Goal: Complete application form

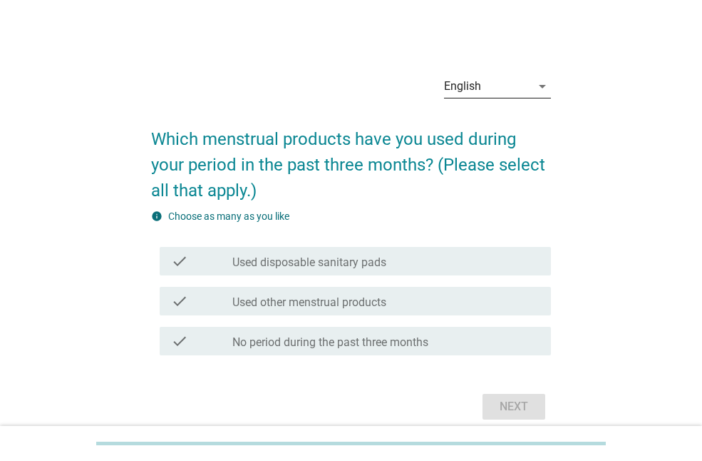
click at [508, 88] on div "English" at bounding box center [487, 86] width 87 height 23
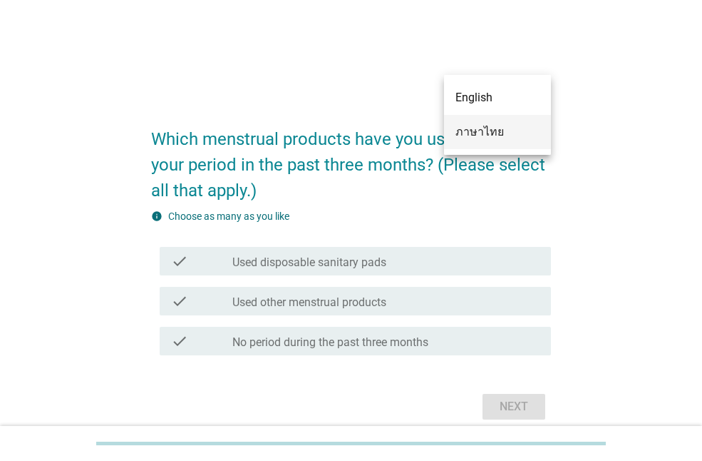
click at [504, 132] on div "ภาษาไทย" at bounding box center [498, 131] width 84 height 17
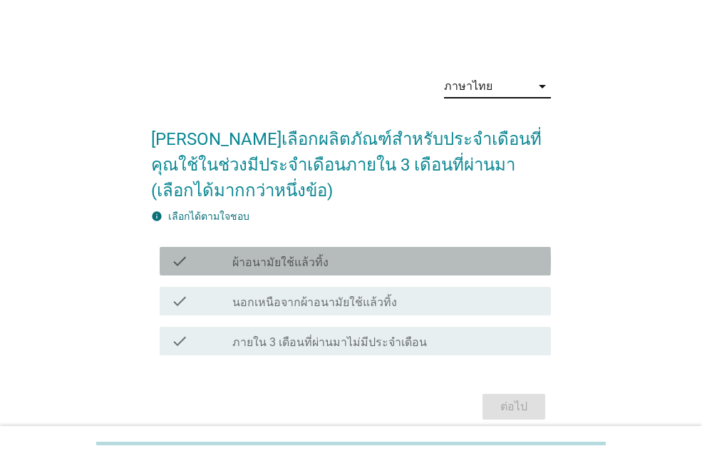
click at [312, 268] on label "ผ้าอนามัยใช้แล้วทิ้ง" at bounding box center [280, 262] width 96 height 14
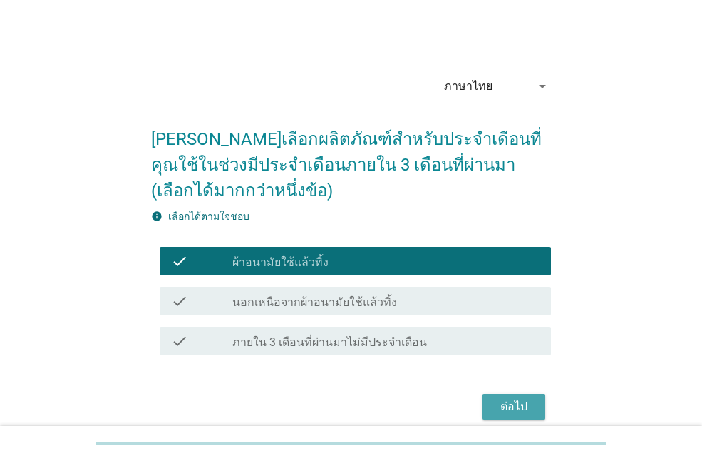
click at [512, 405] on div "ต่อไป" at bounding box center [514, 406] width 40 height 17
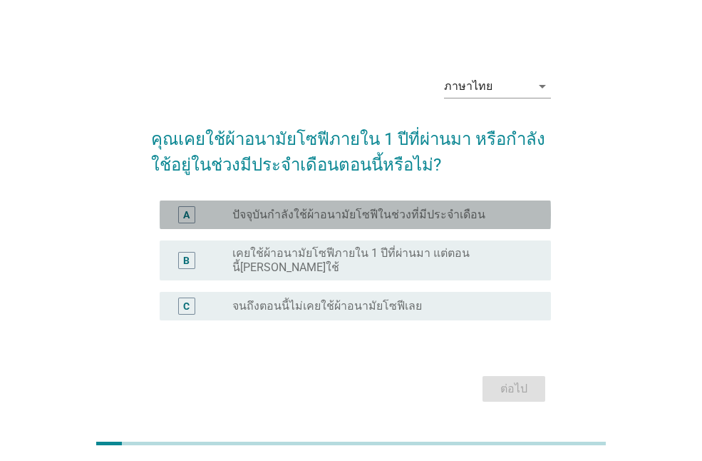
click at [260, 213] on label "ปัจจุบันกำลังใช้ผ้าอนามัยโซฟีในช่วงที่มีประจำเดือน" at bounding box center [358, 215] width 253 height 14
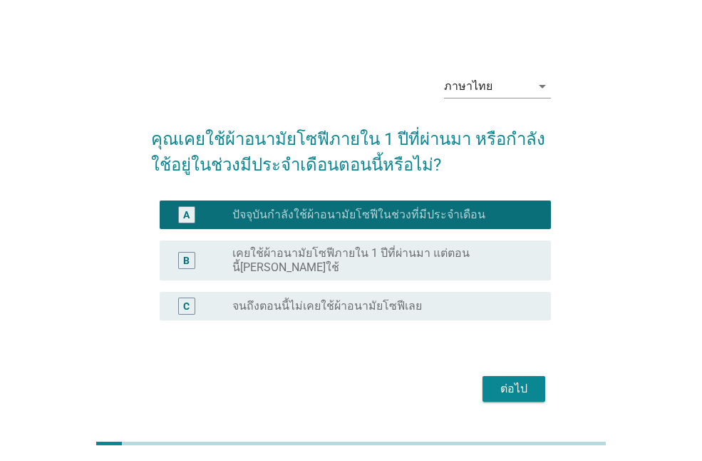
click at [542, 378] on button "ต่อไป" at bounding box center [514, 389] width 63 height 26
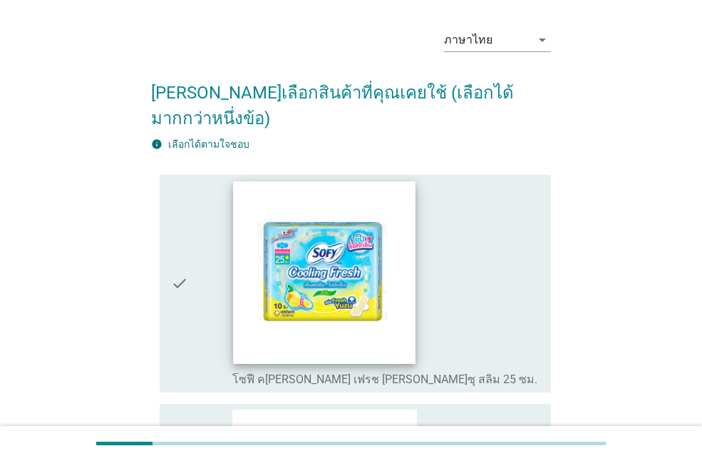
scroll to position [71, 0]
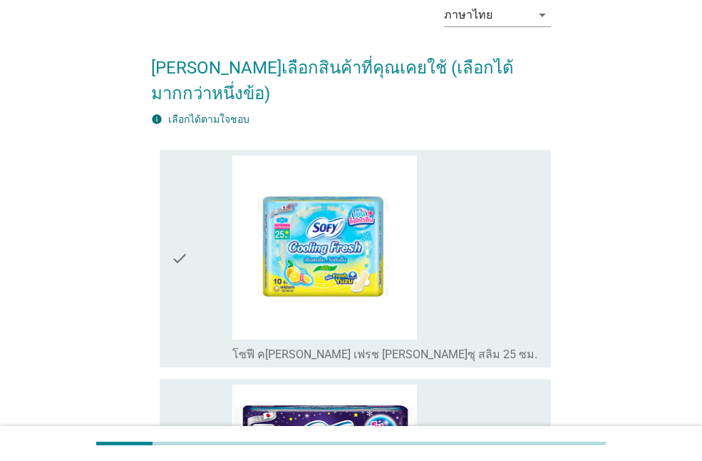
click at [175, 218] on icon "check" at bounding box center [179, 258] width 17 height 206
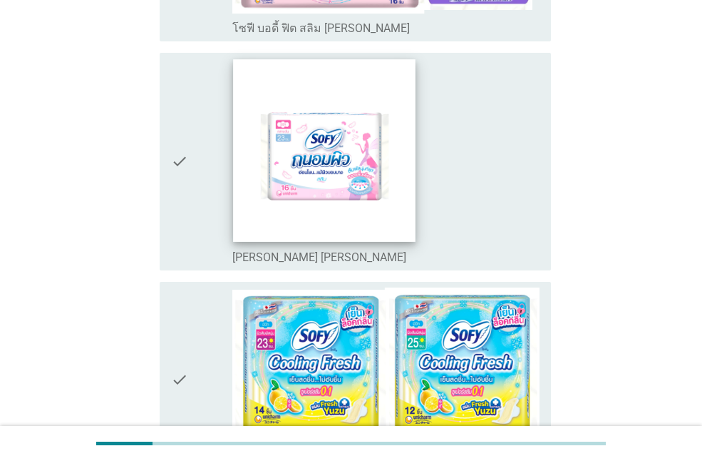
scroll to position [927, 0]
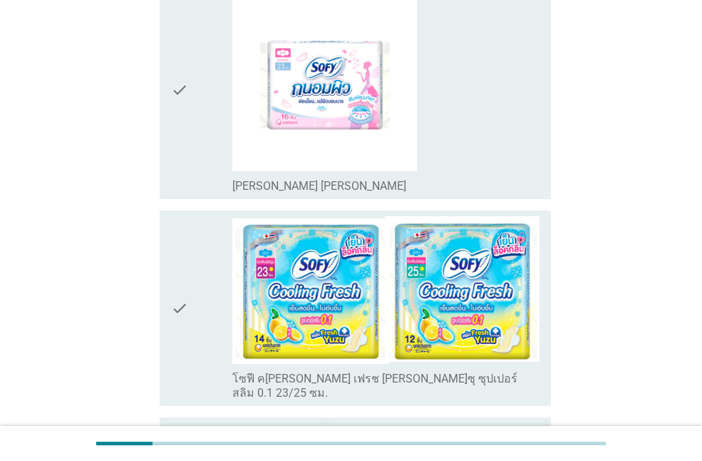
click at [176, 273] on icon "check" at bounding box center [179, 308] width 17 height 184
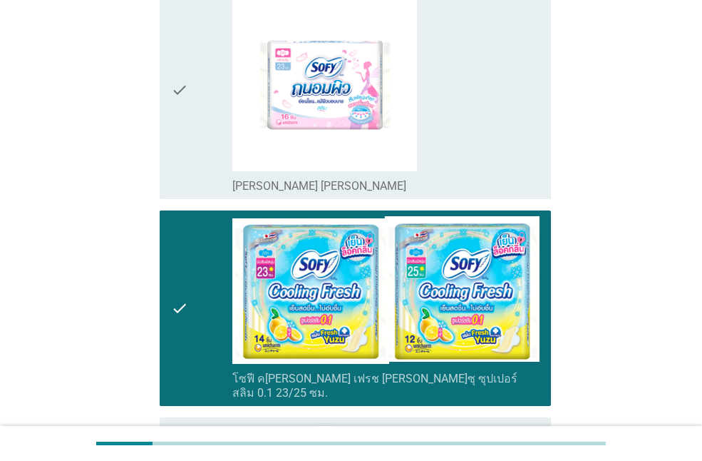
scroll to position [1070, 0]
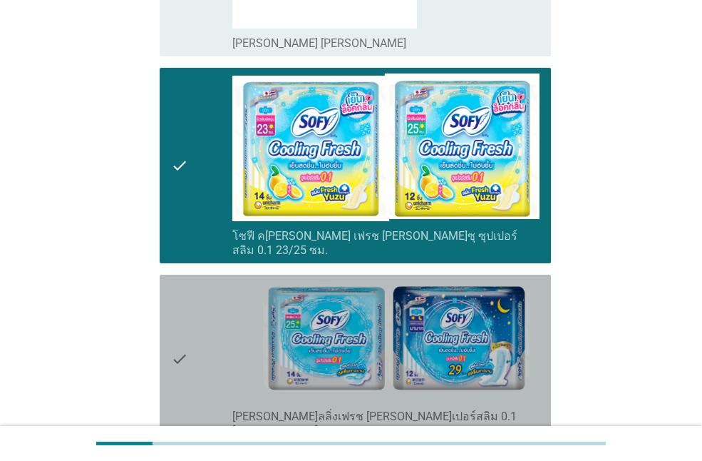
click at [168, 304] on div "check check_box_outline_blank [PERSON_NAME]ลลิ่งเฟรช [PERSON_NAME]เปอร์สลิม 0.1…" at bounding box center [356, 359] width 392 height 169
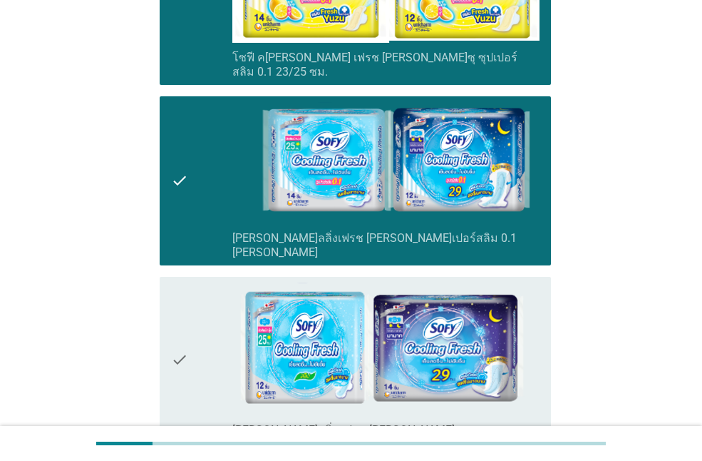
scroll to position [1284, 0]
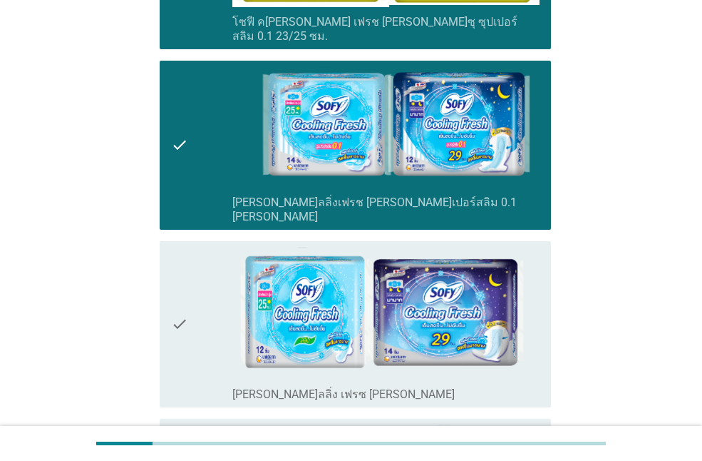
click at [185, 257] on icon "check" at bounding box center [179, 324] width 17 height 155
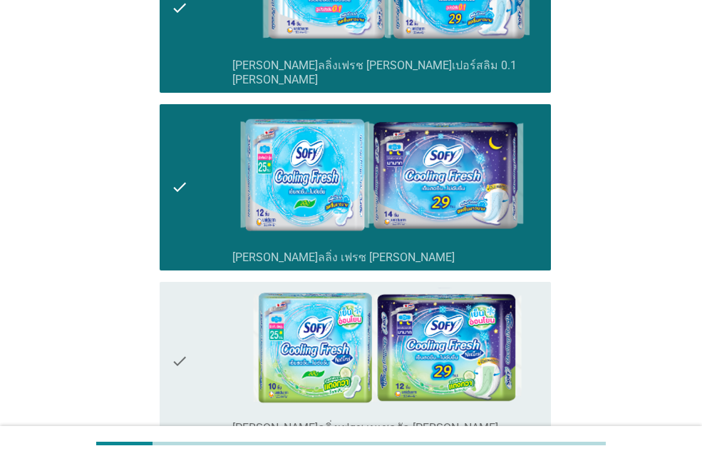
scroll to position [1426, 0]
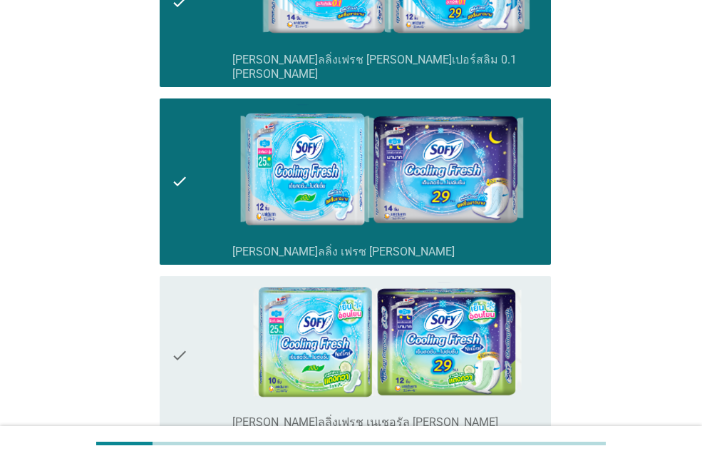
click at [170, 278] on div "check check_box_outline_blank [PERSON_NAME]ลลิ่งเฟรช เนเชอรัล [PERSON_NAME]" at bounding box center [356, 355] width 392 height 159
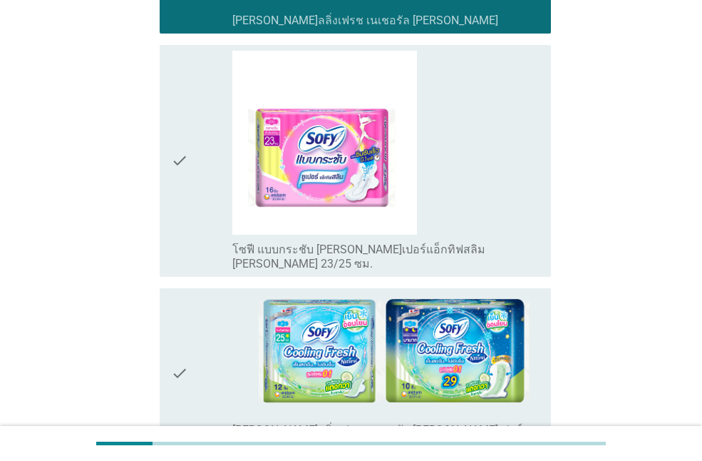
scroll to position [1854, 0]
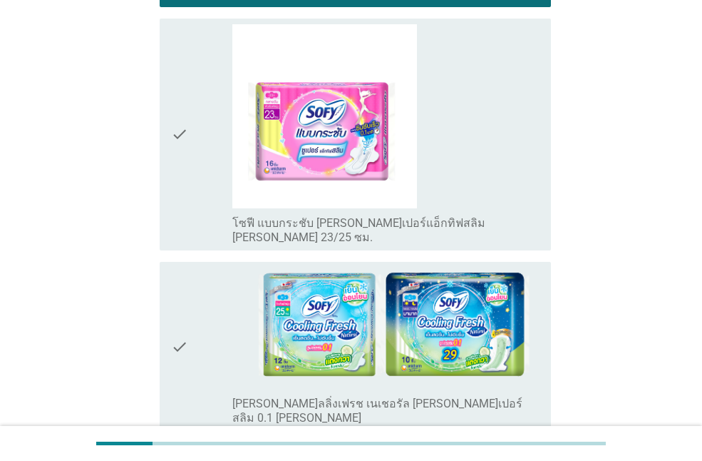
click at [170, 292] on div "check check_box_outline_blank [PERSON_NAME]ลลิ่งเฟรช เนเชอรัล [PERSON_NAME]เปอร…" at bounding box center [356, 346] width 392 height 169
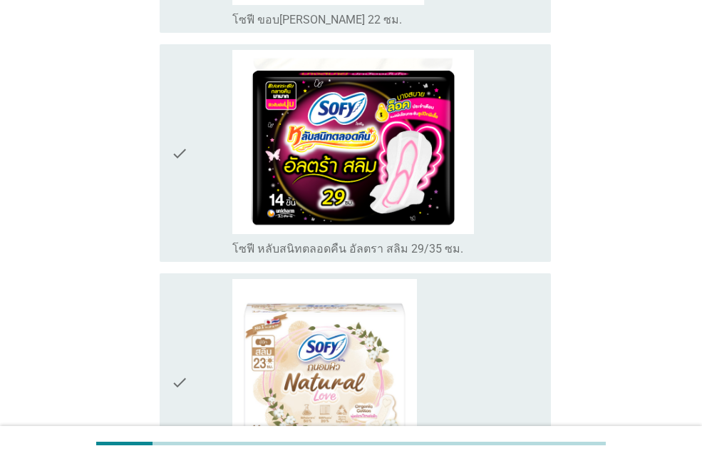
scroll to position [3209, 0]
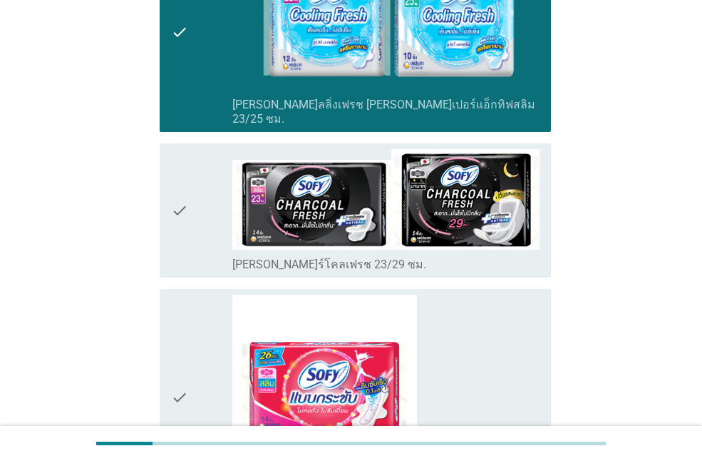
scroll to position [3780, 0]
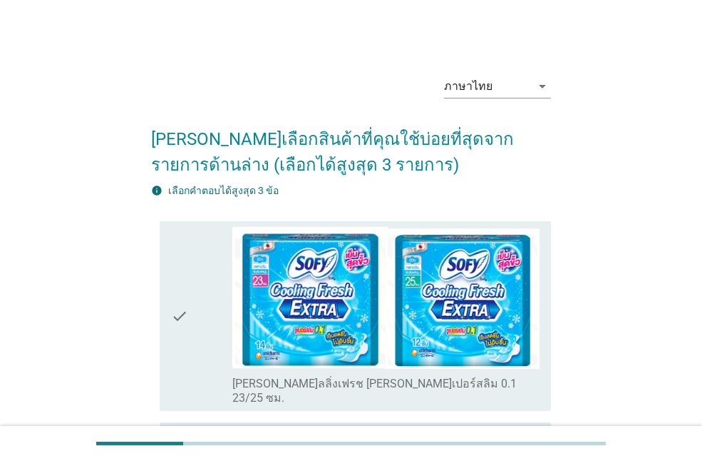
click at [178, 357] on icon "check" at bounding box center [179, 316] width 17 height 178
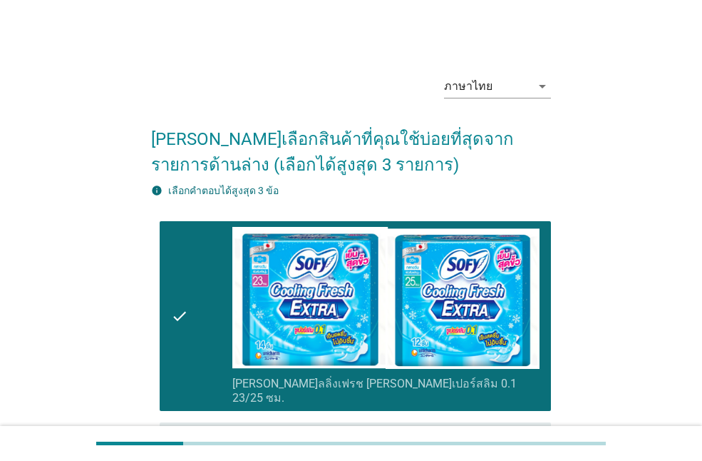
click at [175, 304] on icon "check" at bounding box center [179, 316] width 17 height 178
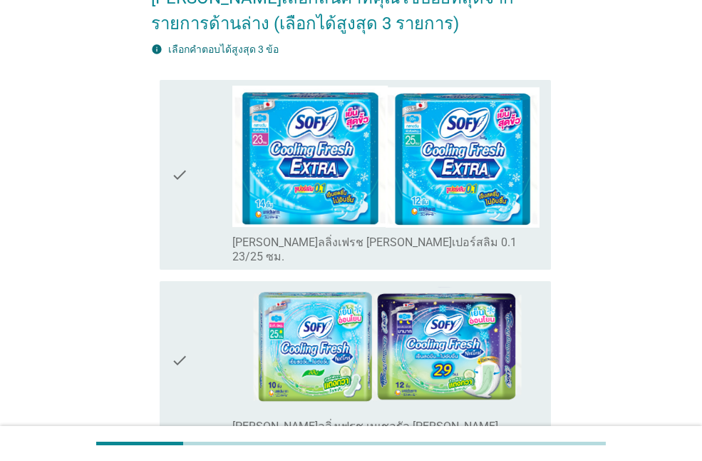
scroll to position [143, 0]
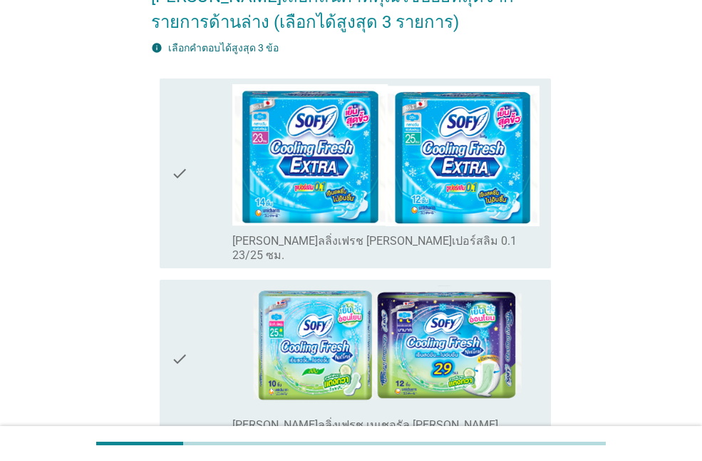
click at [170, 347] on div "check check_box_outline_blank [PERSON_NAME]ลลิ่งเฟรช เนเชอรัล [PERSON_NAME]" at bounding box center [356, 359] width 392 height 159
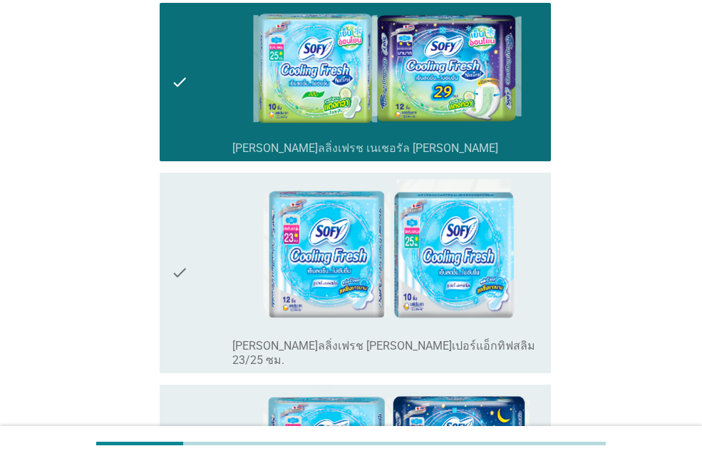
scroll to position [428, 0]
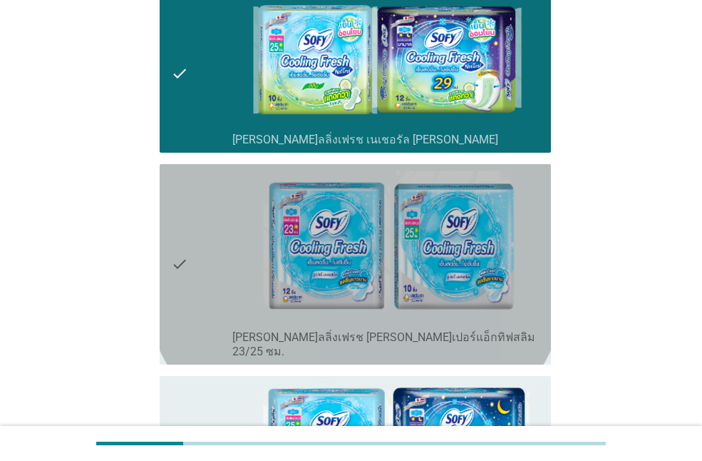
click at [168, 235] on div "check check_box_outline_blank [PERSON_NAME]ลลิ่งเฟรช [PERSON_NAME]เปอร์แอ็กทิฟส…" at bounding box center [356, 264] width 392 height 200
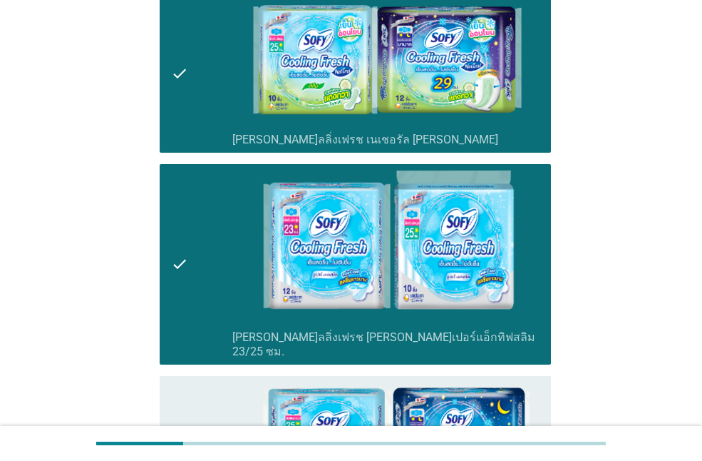
scroll to position [642, 0]
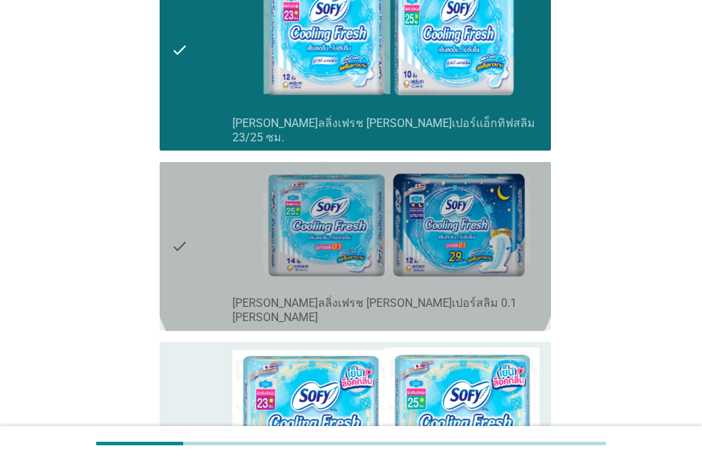
click at [179, 224] on icon "check" at bounding box center [179, 247] width 17 height 158
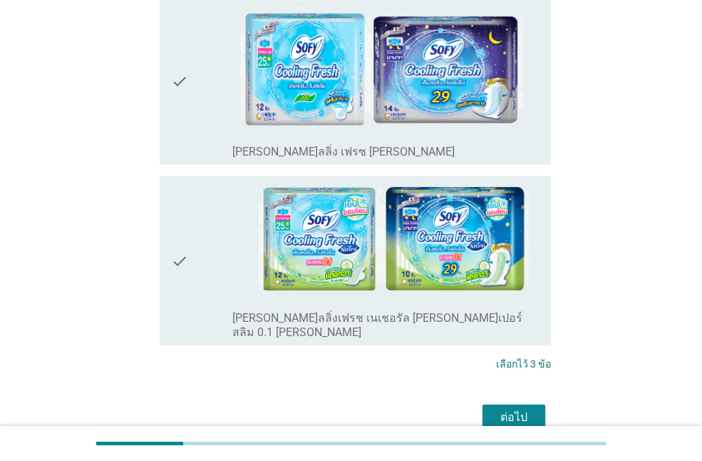
scroll to position [1422, 0]
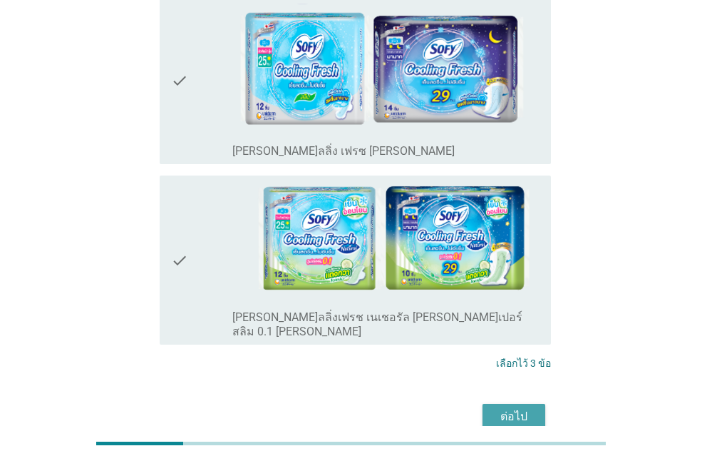
click at [505, 408] on div "ต่อไป" at bounding box center [514, 416] width 40 height 17
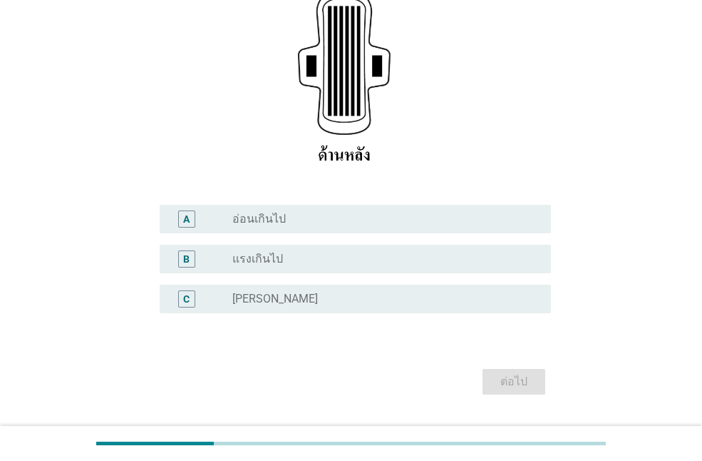
scroll to position [285, 0]
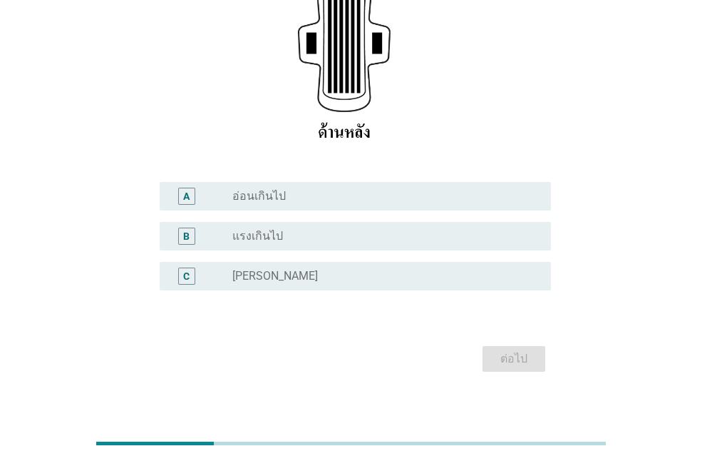
click at [287, 197] on div "radio_button_unchecked อ่อนเกินไป" at bounding box center [380, 196] width 296 height 14
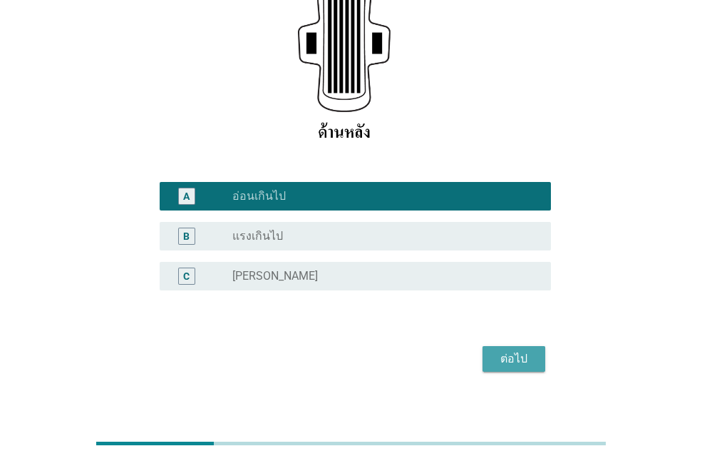
click at [523, 349] on button "ต่อไป" at bounding box center [514, 359] width 63 height 26
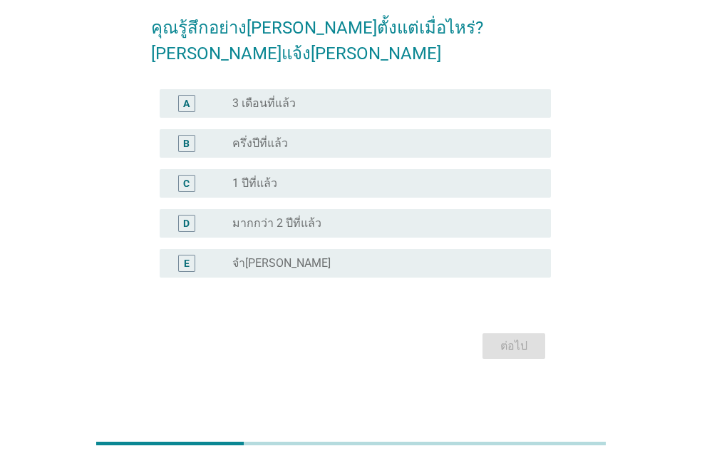
scroll to position [0, 0]
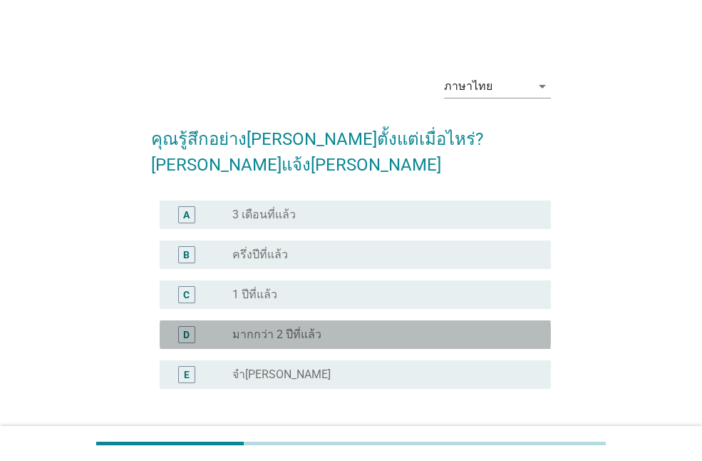
click at [266, 327] on label "มากกว่า 2 ปีที่แล้ว" at bounding box center [276, 334] width 89 height 14
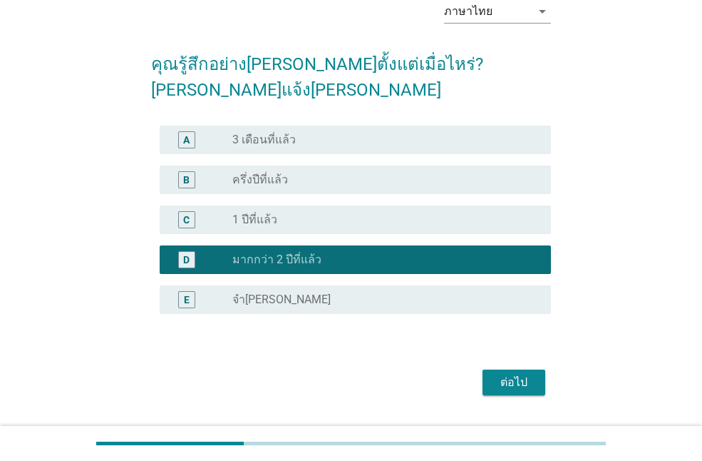
scroll to position [86, 0]
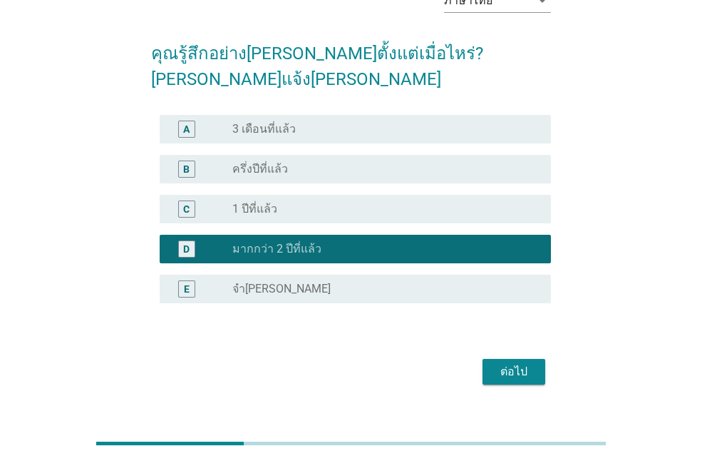
click at [520, 363] on div "ต่อไป" at bounding box center [514, 371] width 40 height 17
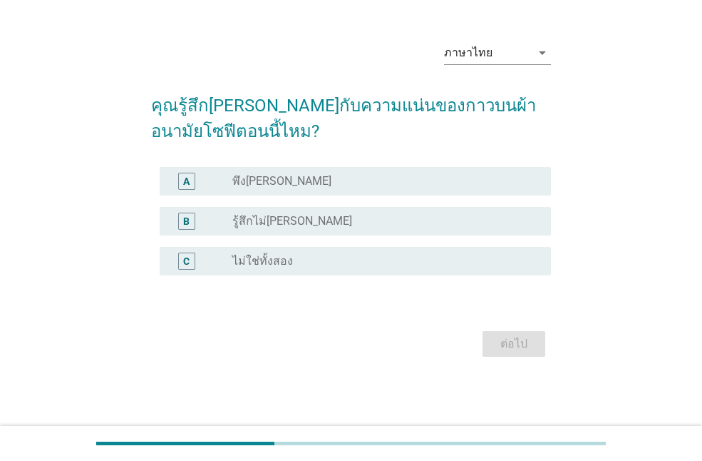
scroll to position [0, 0]
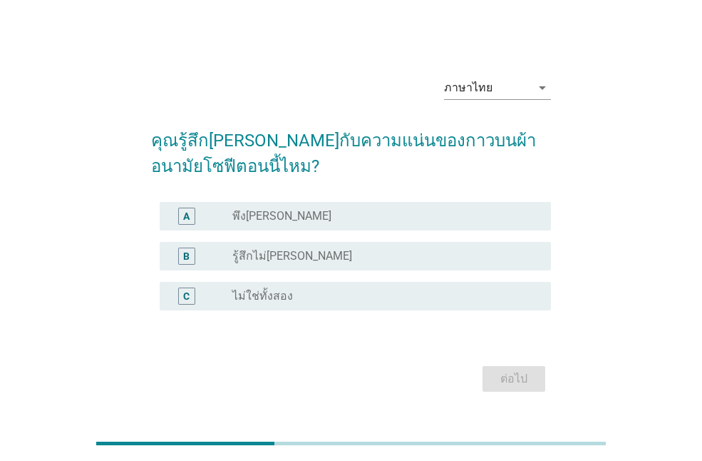
click at [218, 258] on div "B" at bounding box center [201, 255] width 61 height 17
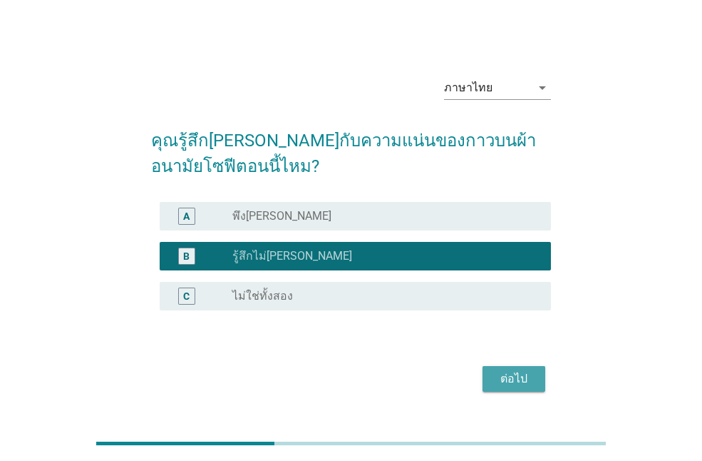
click at [492, 371] on button "ต่อไป" at bounding box center [514, 379] width 63 height 26
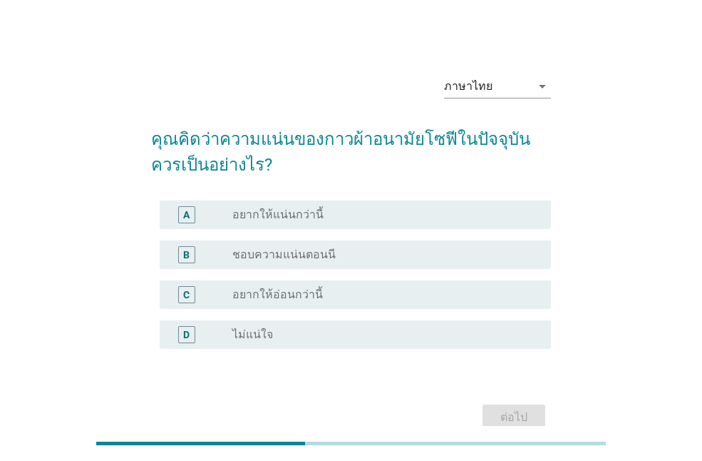
click at [270, 218] on label "อยากให้แน่นกว่านี้" at bounding box center [277, 215] width 91 height 14
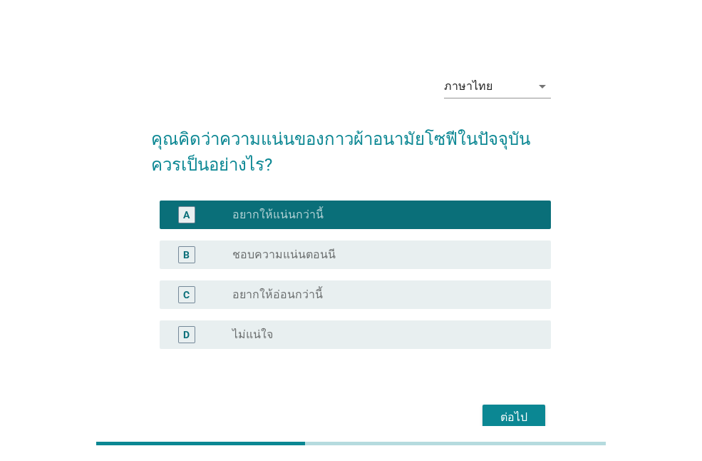
click at [524, 421] on div "ต่อไป" at bounding box center [514, 417] width 40 height 17
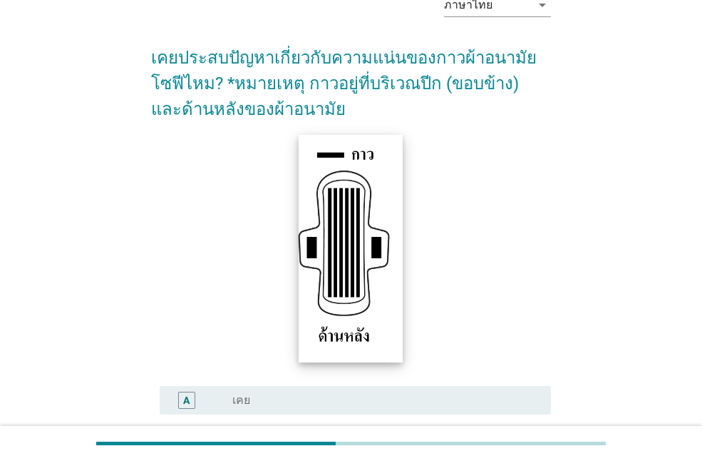
scroll to position [259, 0]
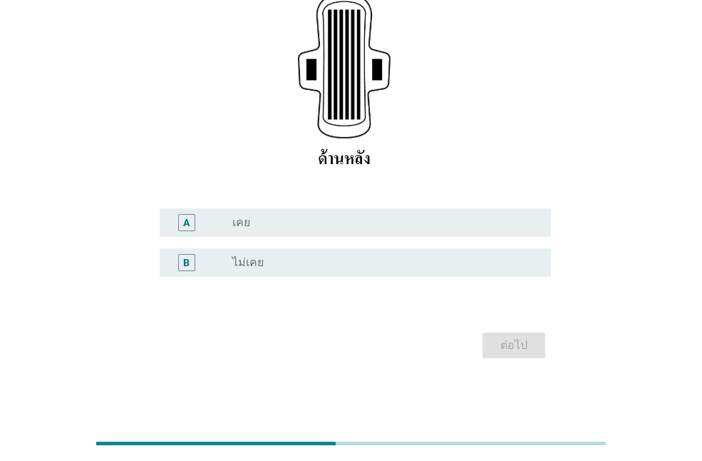
click at [266, 213] on div "A radio_button_unchecked เคย" at bounding box center [356, 222] width 392 height 29
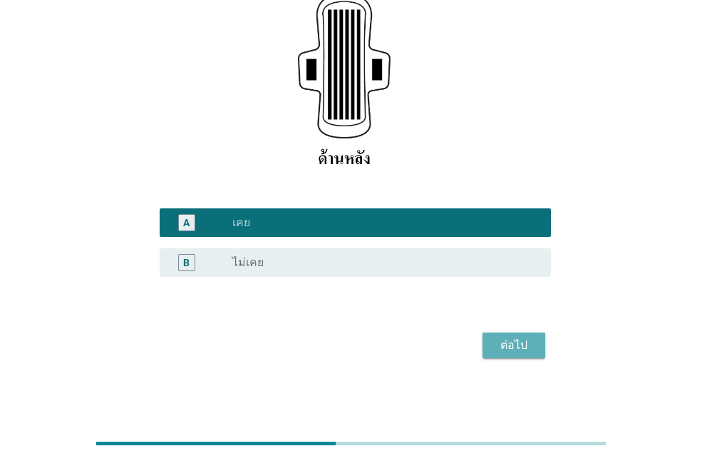
click at [509, 343] on div "ต่อไป" at bounding box center [514, 345] width 40 height 17
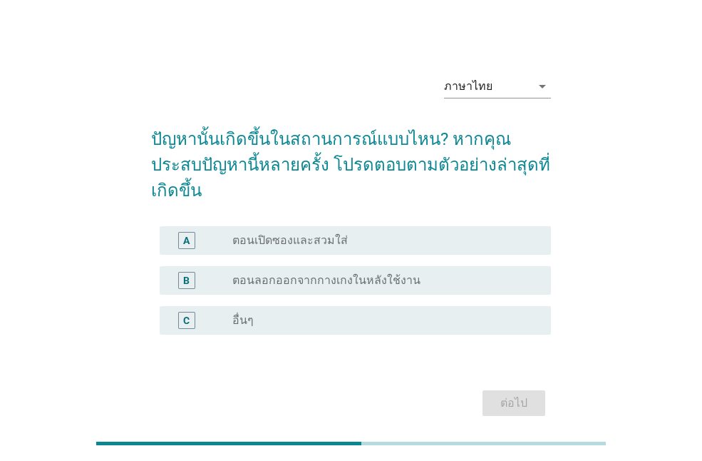
click at [293, 233] on label "ตอนเปิดซองและสวมใส่" at bounding box center [290, 240] width 116 height 14
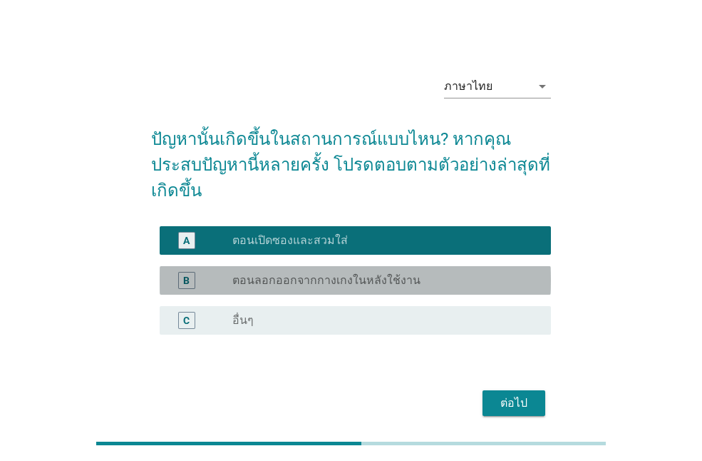
click at [353, 273] on label "ตอนลอกออกจากกางเกงในหลังใช้งาน" at bounding box center [326, 280] width 188 height 14
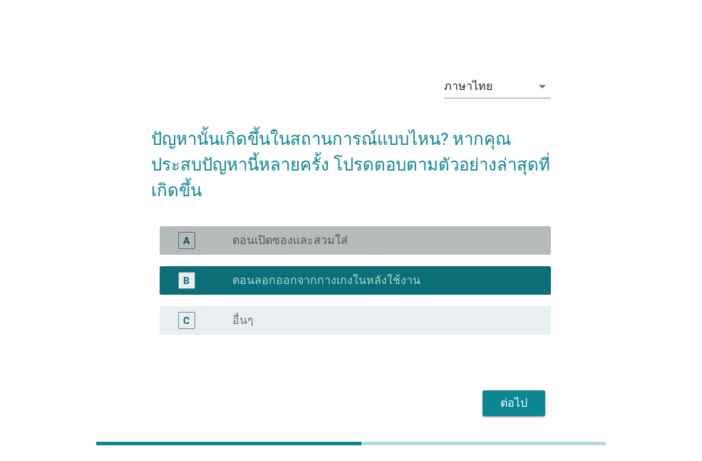
click at [352, 233] on div "radio_button_unchecked ตอนเปิดซองและสวมใส่" at bounding box center [380, 240] width 296 height 14
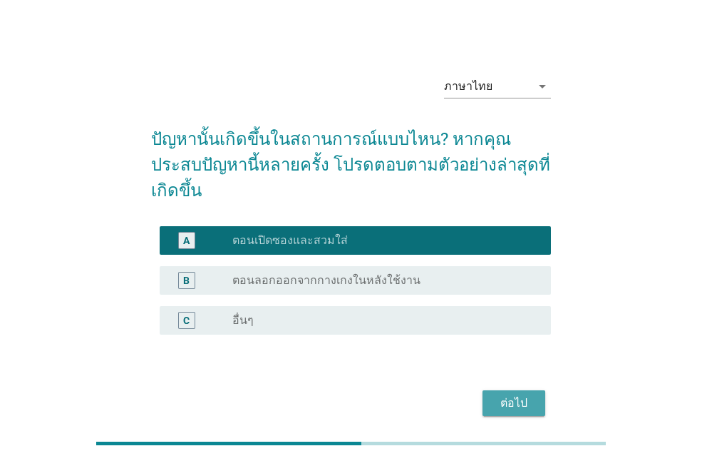
click at [511, 390] on button "ต่อไป" at bounding box center [514, 403] width 63 height 26
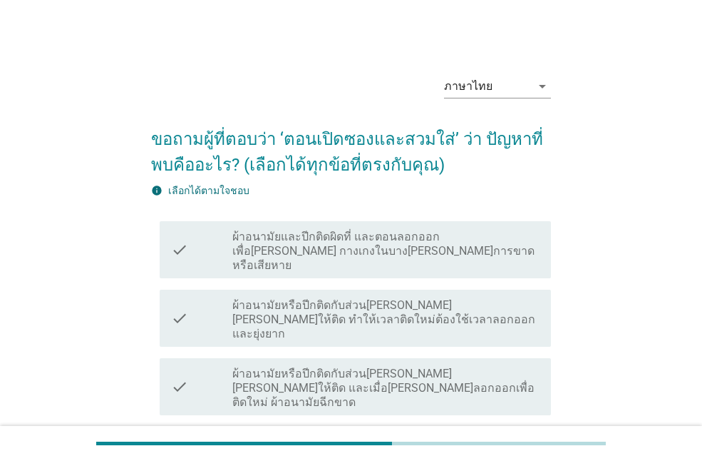
scroll to position [71, 0]
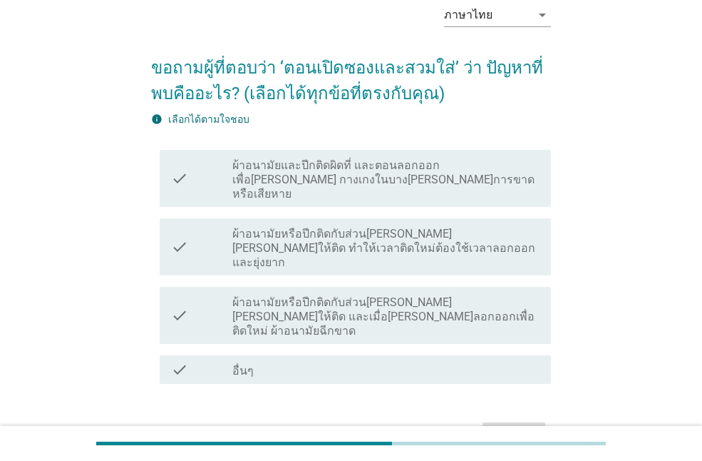
click at [346, 361] on div "check_box_outline_blank อื่นๆ" at bounding box center [385, 369] width 307 height 17
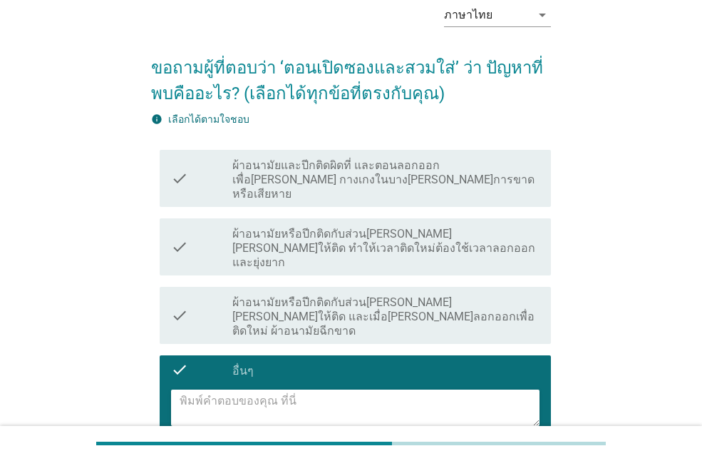
click at [427, 389] on textarea at bounding box center [360, 407] width 360 height 36
type textarea "9"
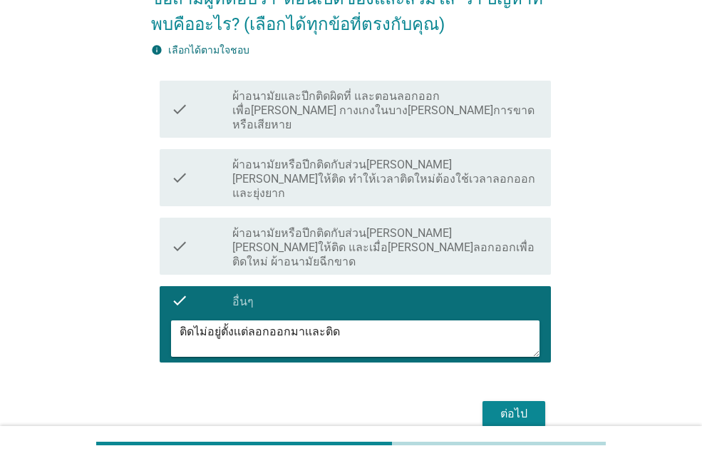
scroll to position [165, 0]
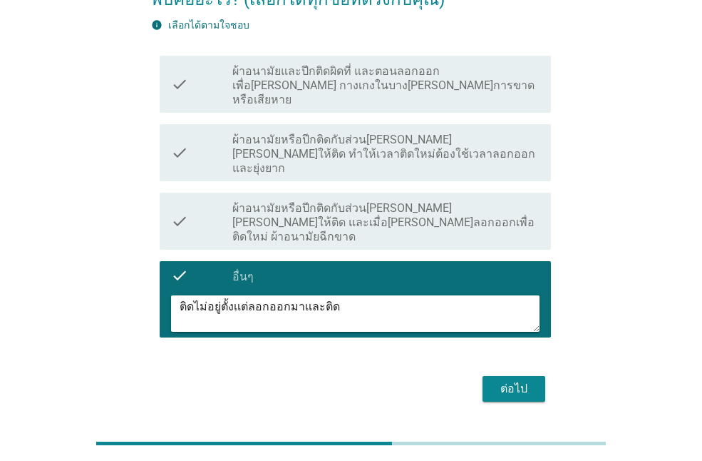
type textarea "ติดไม่อยู่ตั้งเเต่ลอกออกมาเเละติด"
click at [523, 376] on button "ต่อไป" at bounding box center [514, 389] width 63 height 26
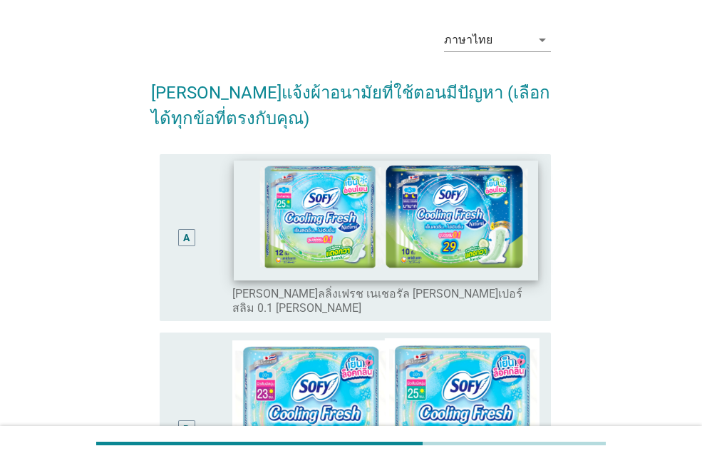
scroll to position [71, 0]
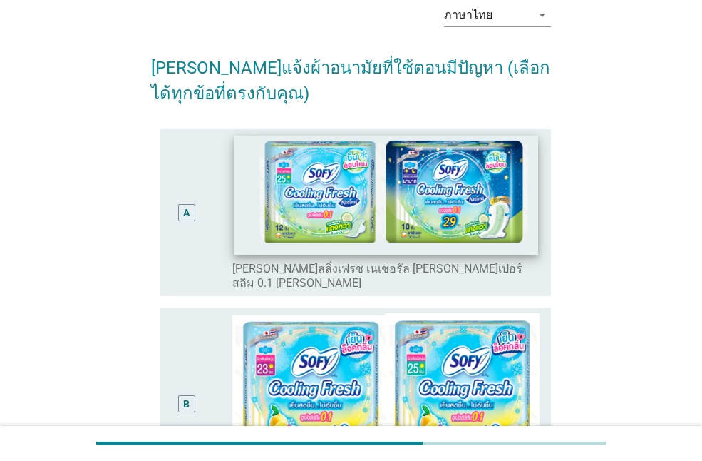
click at [245, 225] on img at bounding box center [386, 195] width 304 height 121
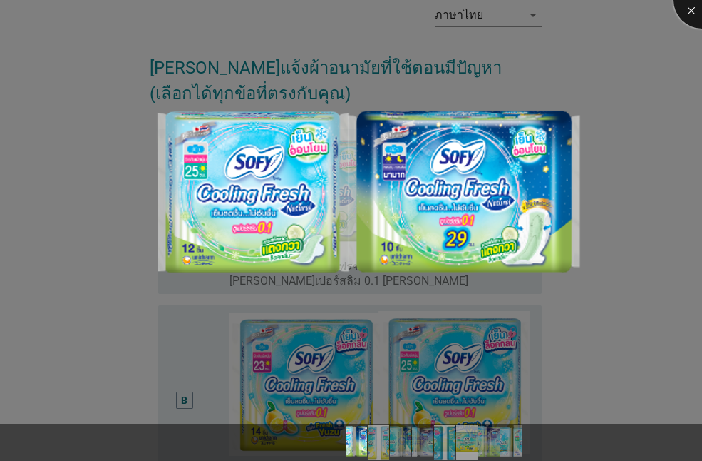
click at [694, 5] on div at bounding box center [702, -1] width 57 height 57
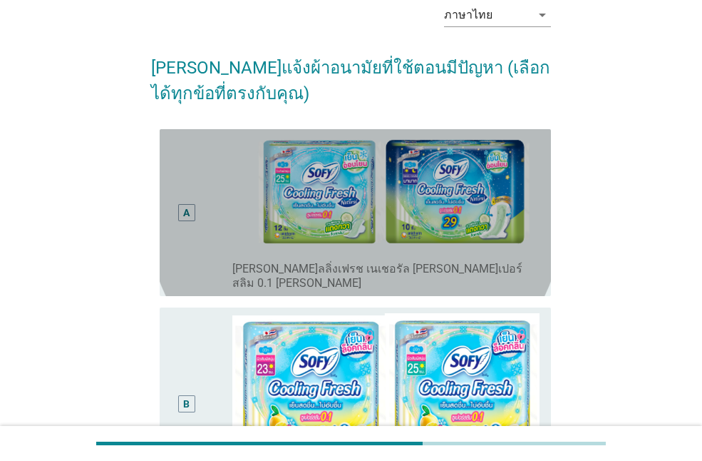
drag, startPoint x: 171, startPoint y: 197, endPoint x: 180, endPoint y: 333, distance: 136.5
click at [171, 200] on div "A" at bounding box center [186, 212] width 31 height 155
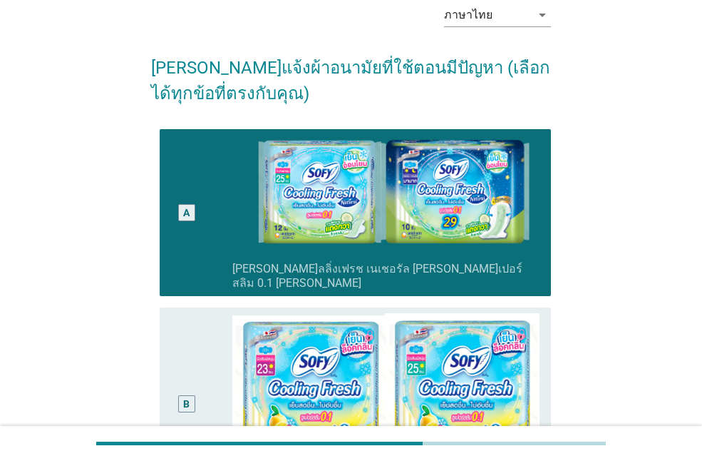
drag, startPoint x: 185, startPoint y: 391, endPoint x: 179, endPoint y: 397, distance: 9.1
click at [183, 394] on div "B" at bounding box center [186, 404] width 31 height 182
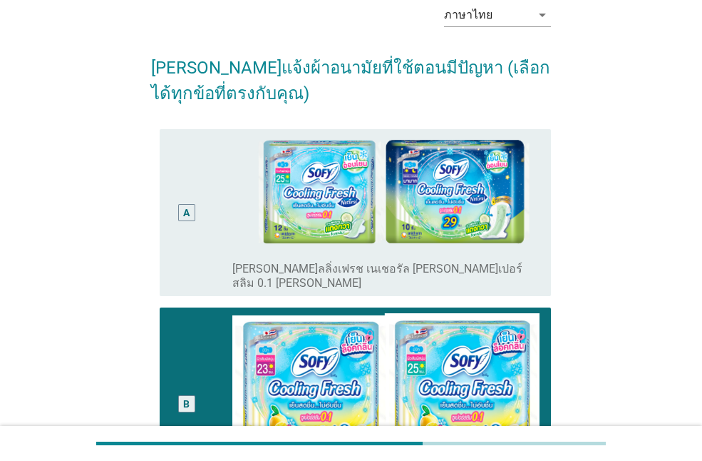
click at [189, 205] on div "A" at bounding box center [186, 212] width 6 height 15
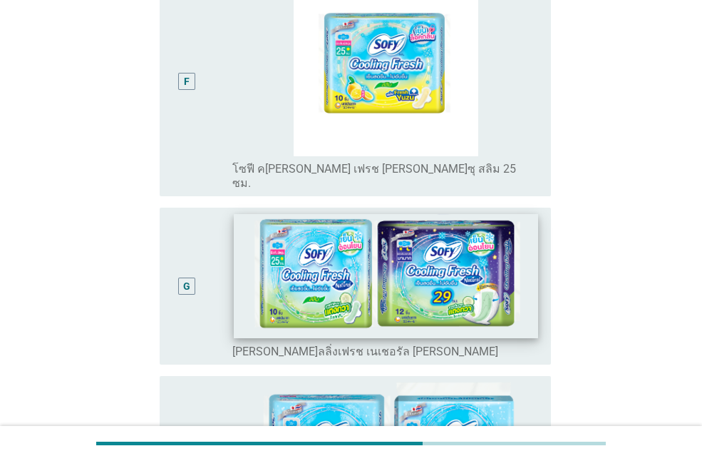
scroll to position [1421, 0]
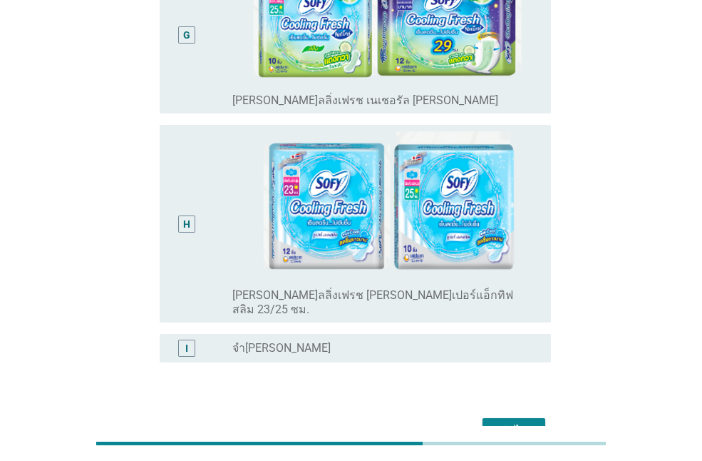
click at [511, 422] on div "ต่อไป" at bounding box center [514, 430] width 40 height 17
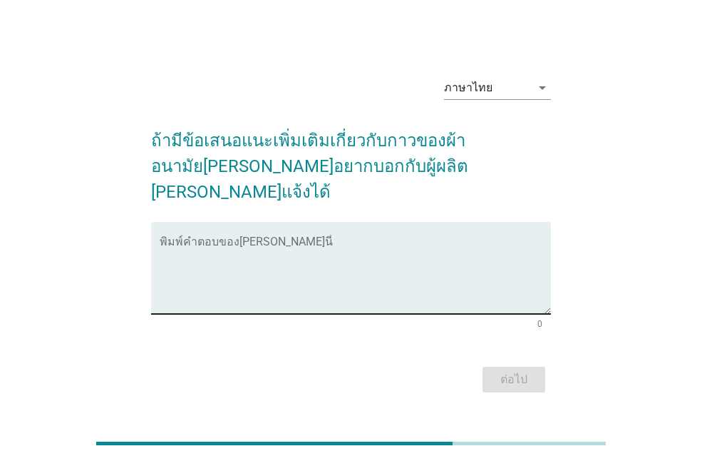
click at [228, 277] on textarea "พิมพ์คำตอบของคุณ ที่นี่" at bounding box center [356, 276] width 392 height 75
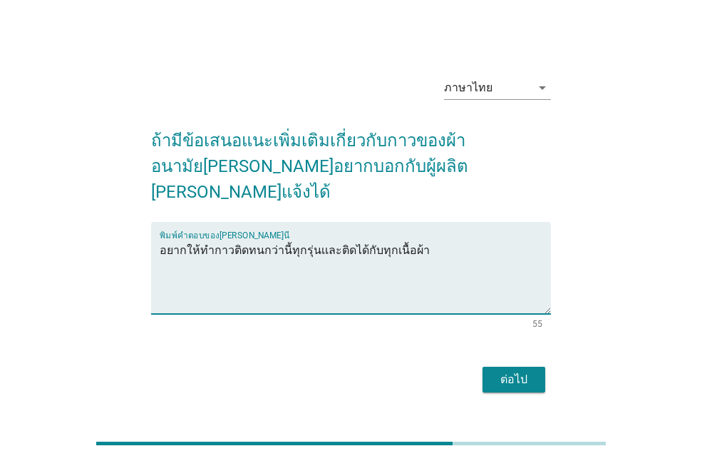
type textarea "อยากให้ทำกาวติดทนกว่านี้ทุกรุ่นเเละติดได้กับทุกเนื้อผ้า"
click at [526, 376] on button "ต่อไป" at bounding box center [514, 380] width 63 height 26
